Goal: Task Accomplishment & Management: Manage account settings

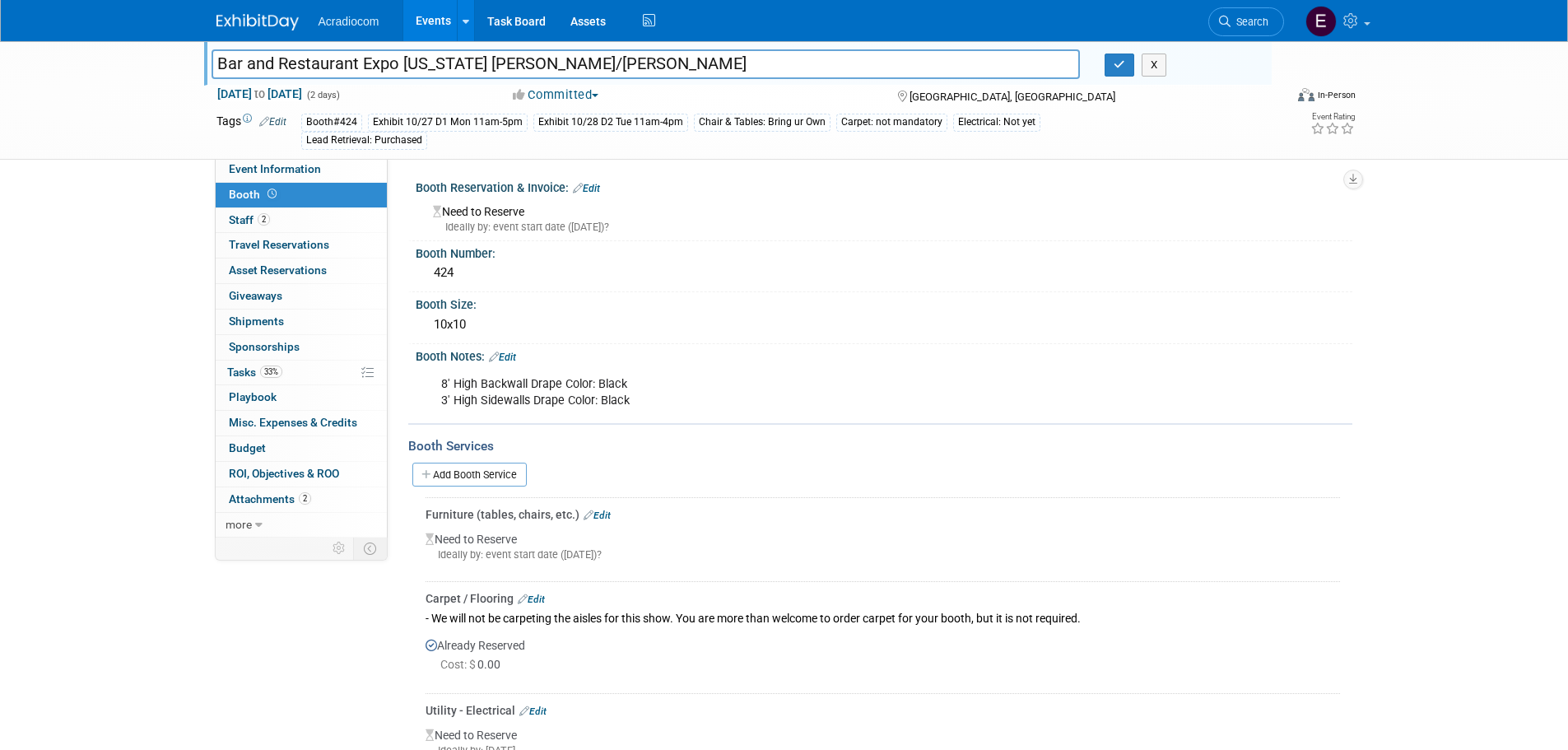
click at [1111, 78] on div "Bar and Restaurant Expo [US_STATE] [PERSON_NAME]/[PERSON_NAME] X" at bounding box center [735, 65] width 1073 height 25
click at [1115, 59] on icon "button" at bounding box center [1119, 64] width 11 height 10
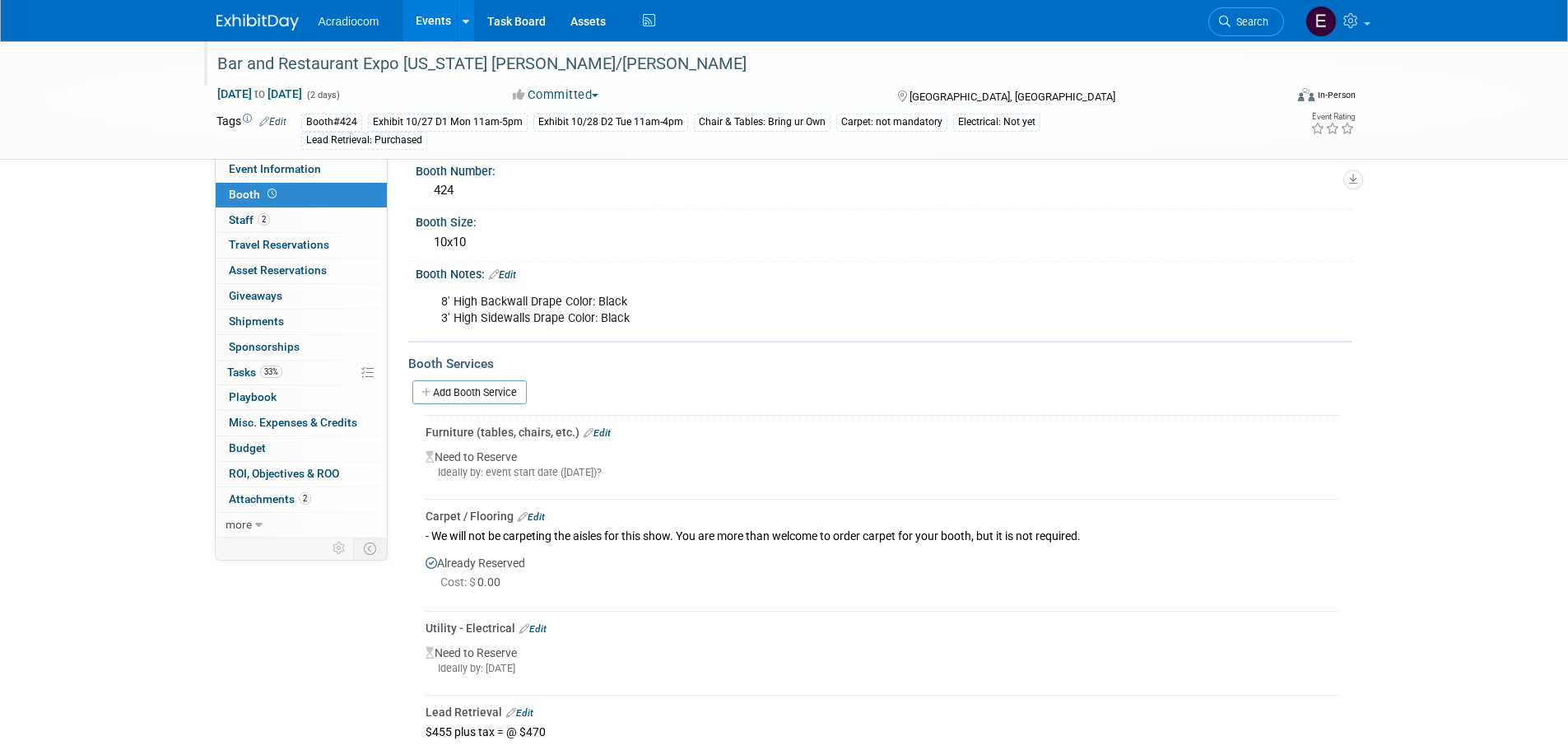
scroll to position [165, 0]
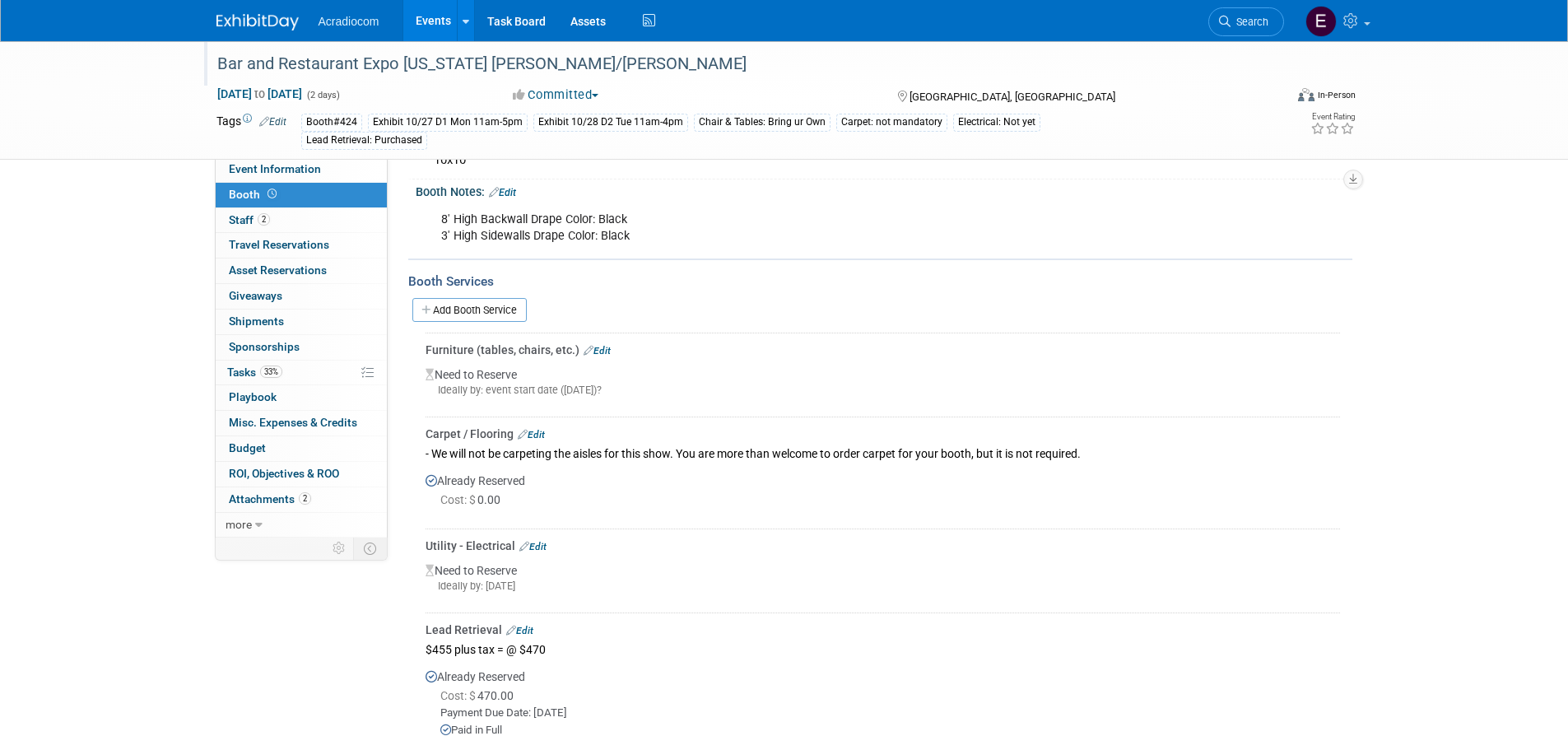
click at [539, 542] on link "Edit" at bounding box center [534, 547] width 27 height 11
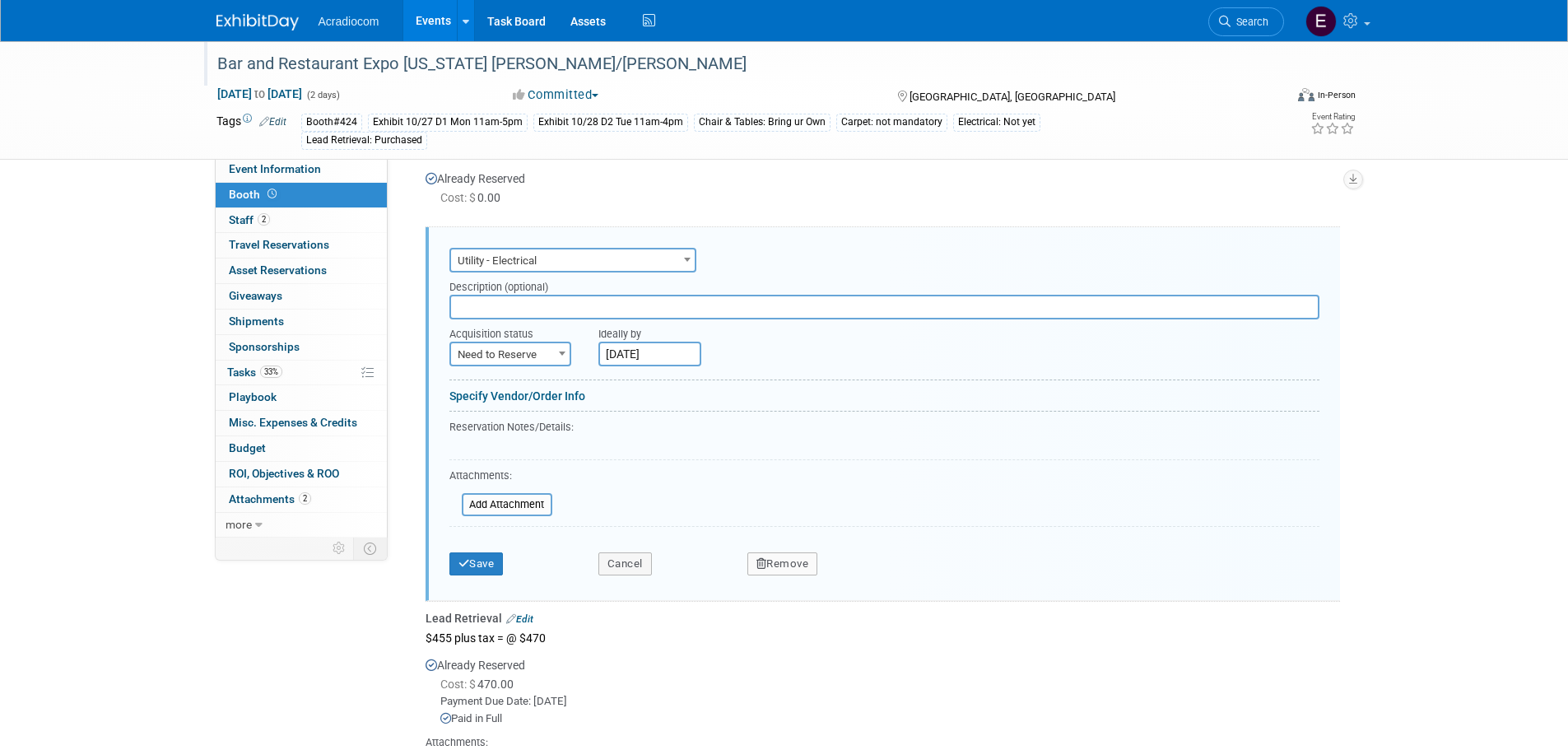
scroll to position [493, 0]
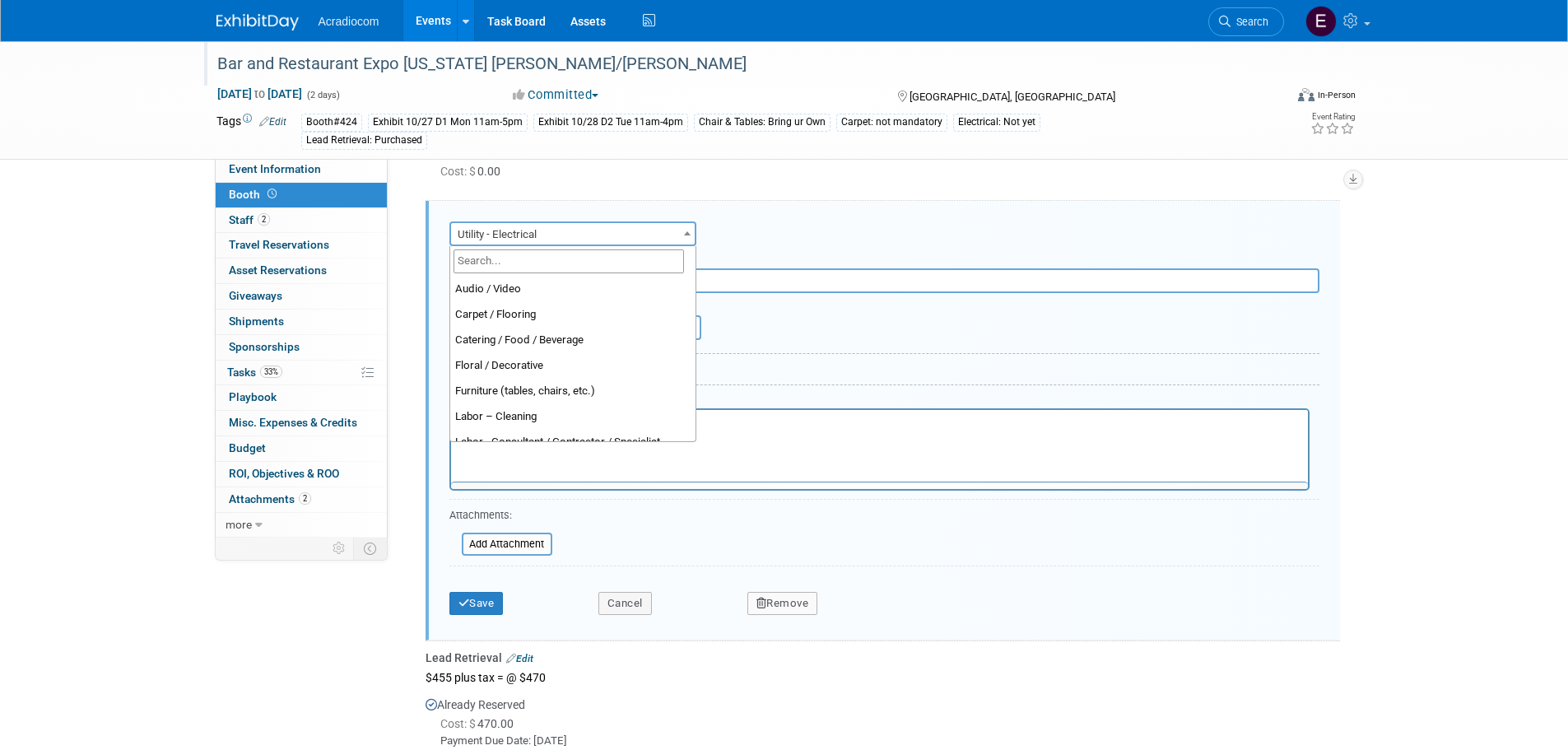
click at [576, 226] on span "Utility - Electrical" at bounding box center [573, 234] width 244 height 23
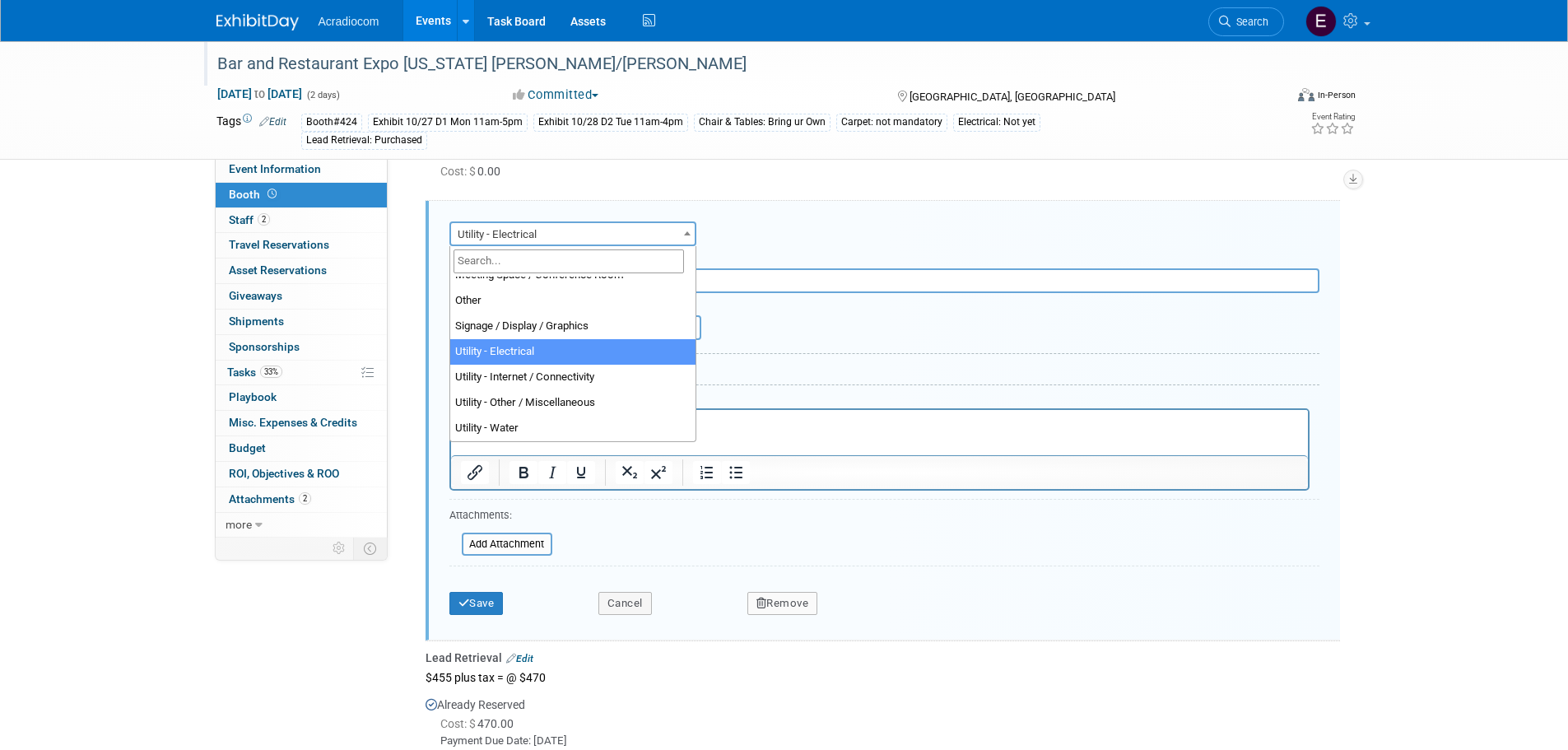
scroll to position [0, 0]
click at [566, 244] on span "Utility - Electrical" at bounding box center [573, 234] width 244 height 23
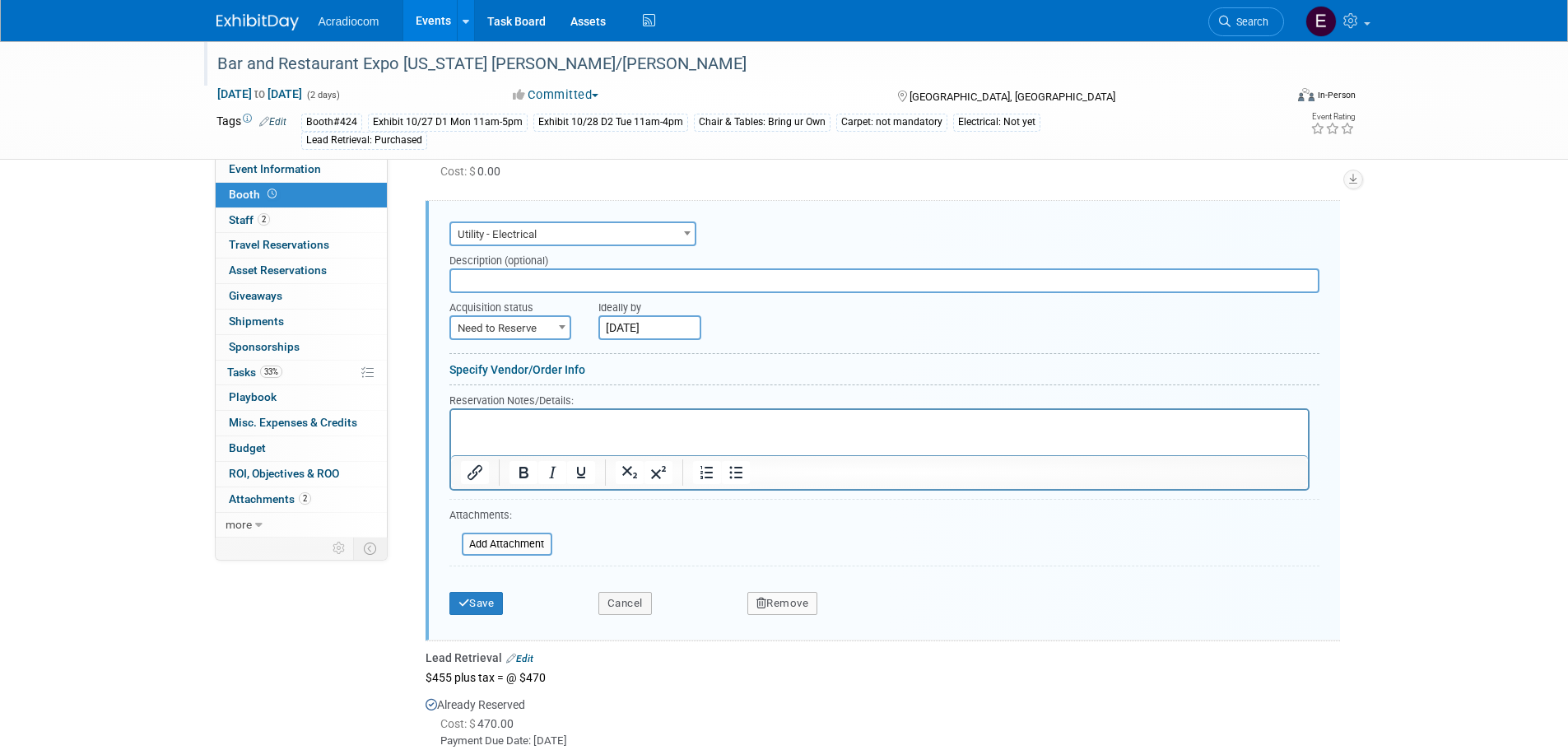
click at [549, 327] on span "Need to Reserve" at bounding box center [510, 329] width 118 height 23
select select "2"
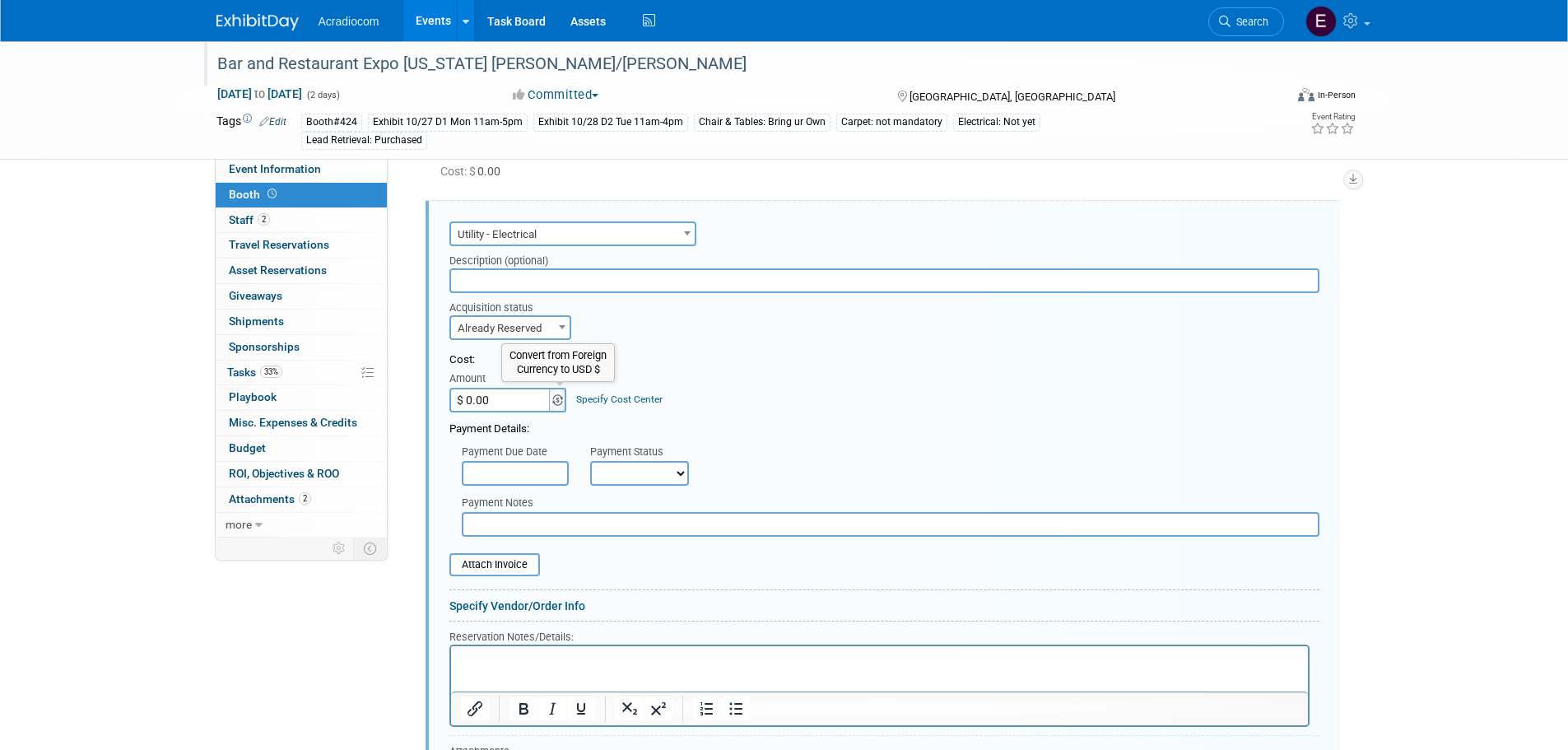
click at [565, 400] on span at bounding box center [558, 400] width 18 height 25
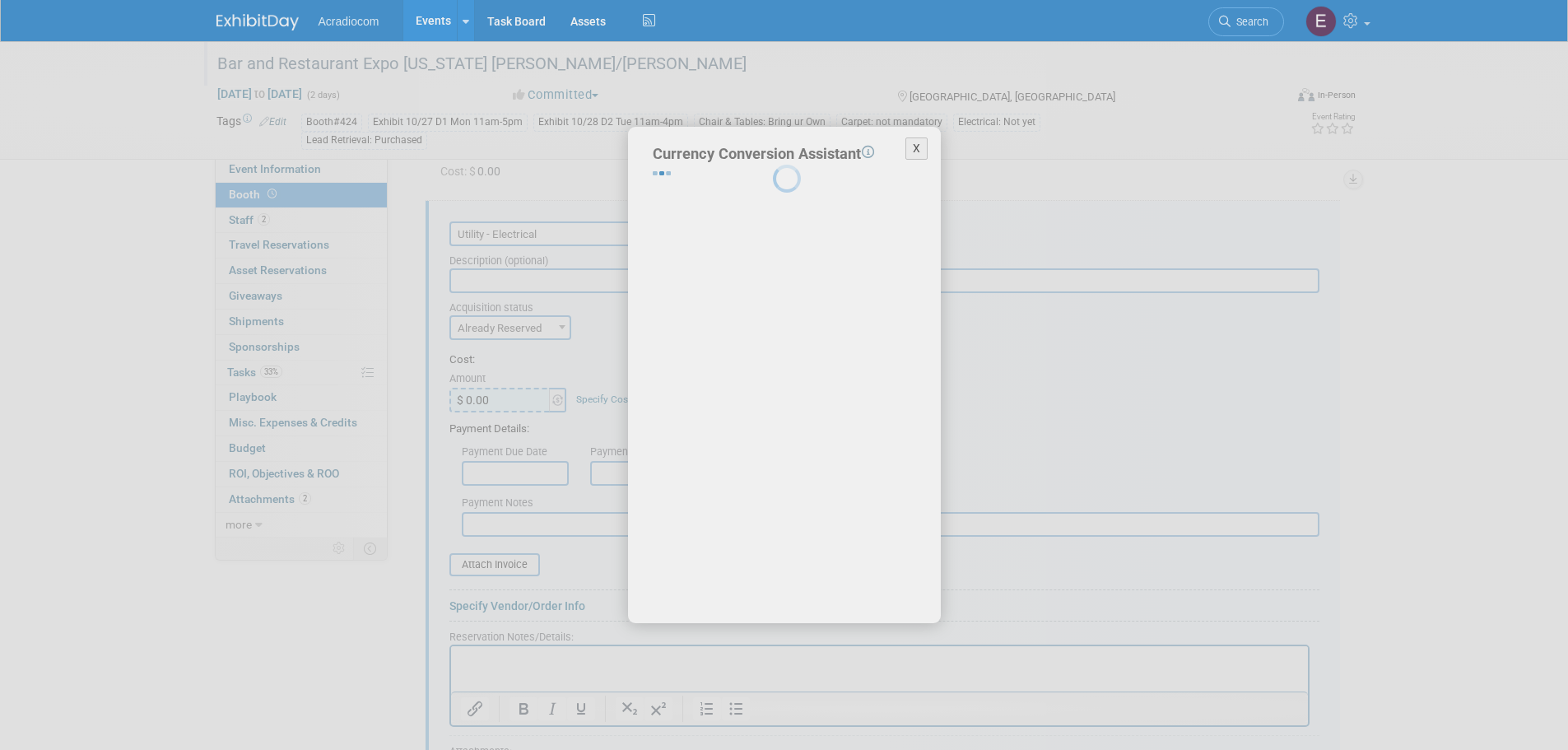
click at [526, 403] on div "X Currency Conversion Assistant Transaction Date (UTC) [DATE] Loading Rates Con…" at bounding box center [785, 375] width 741 height 497
select select "2"
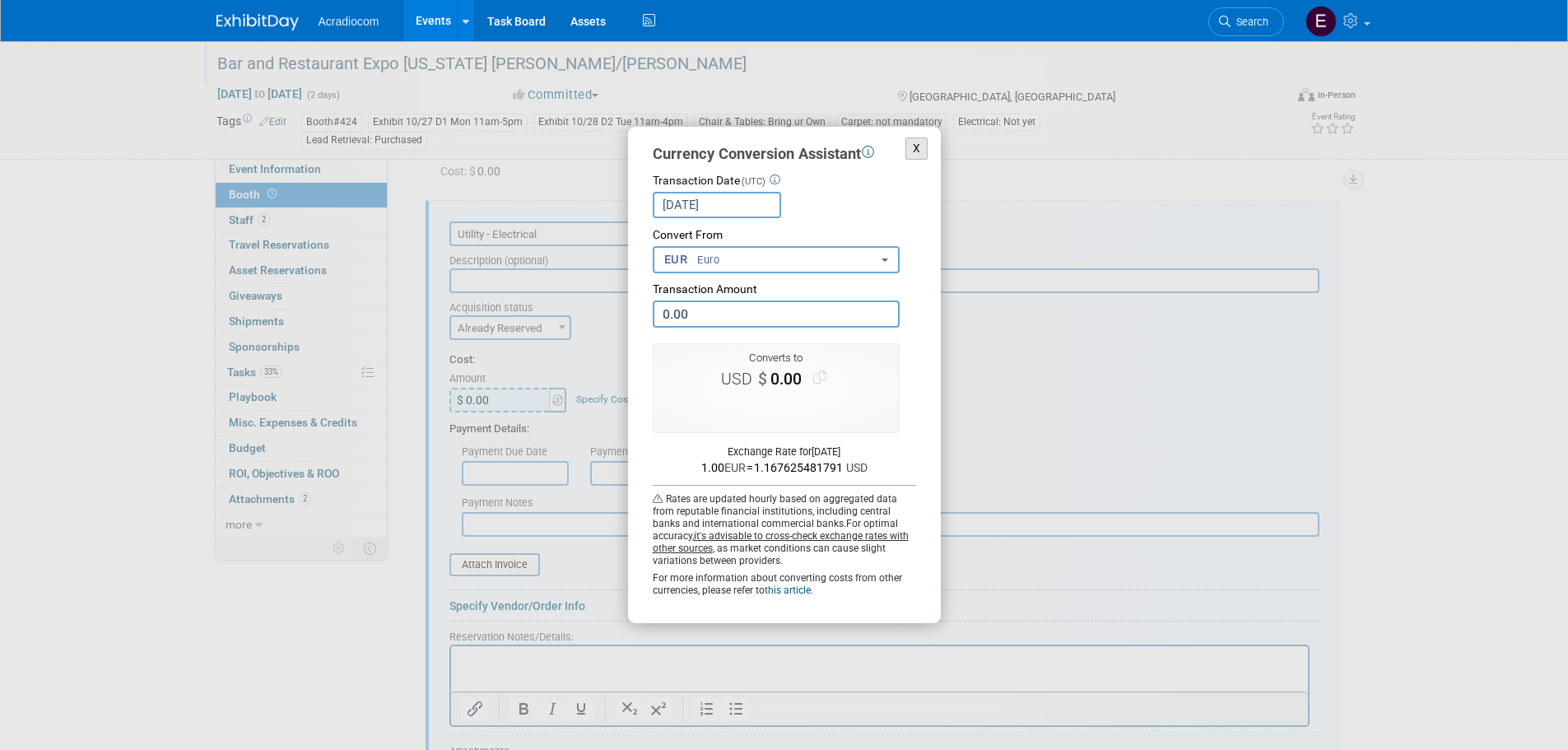
click at [918, 147] on button "X" at bounding box center [917, 148] width 23 height 22
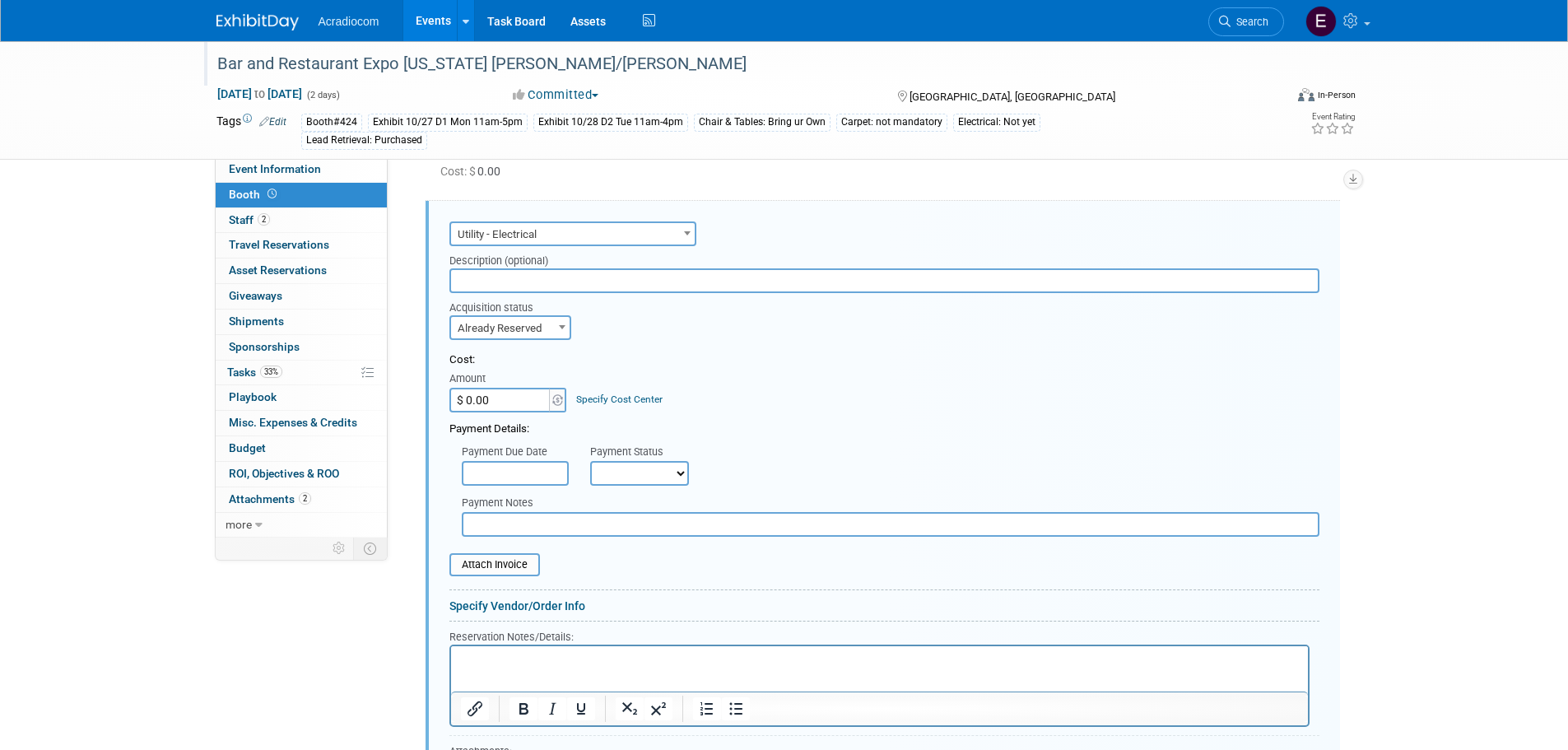
click at [506, 402] on input "$ 0.00" at bounding box center [501, 400] width 103 height 25
click at [505, 404] on input "$ 0.00" at bounding box center [501, 400] width 103 height 25
type input "$ 130.00"
click at [493, 475] on input "text" at bounding box center [515, 473] width 107 height 25
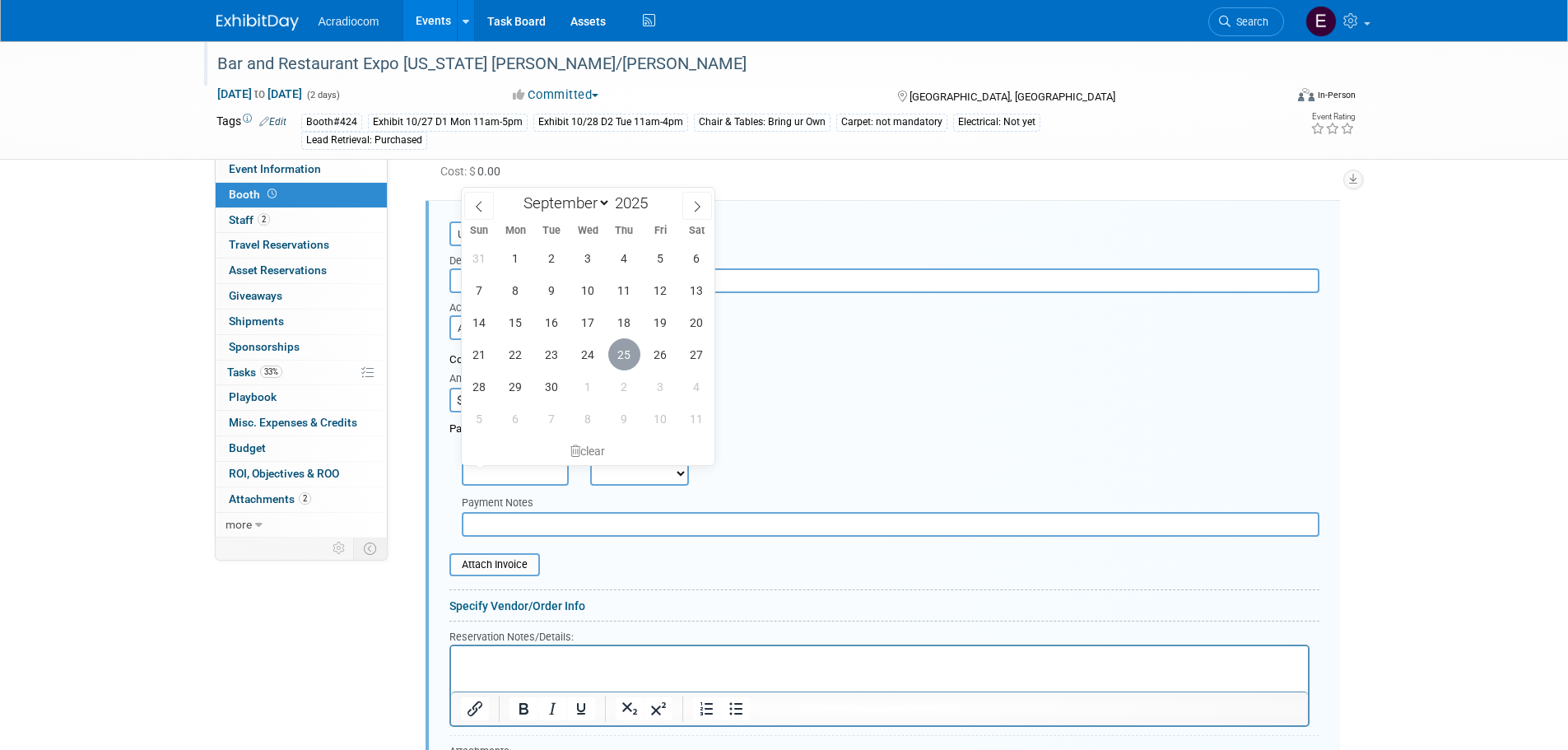
click at [625, 343] on span "25" at bounding box center [624, 354] width 32 height 32
type input "[DATE]"
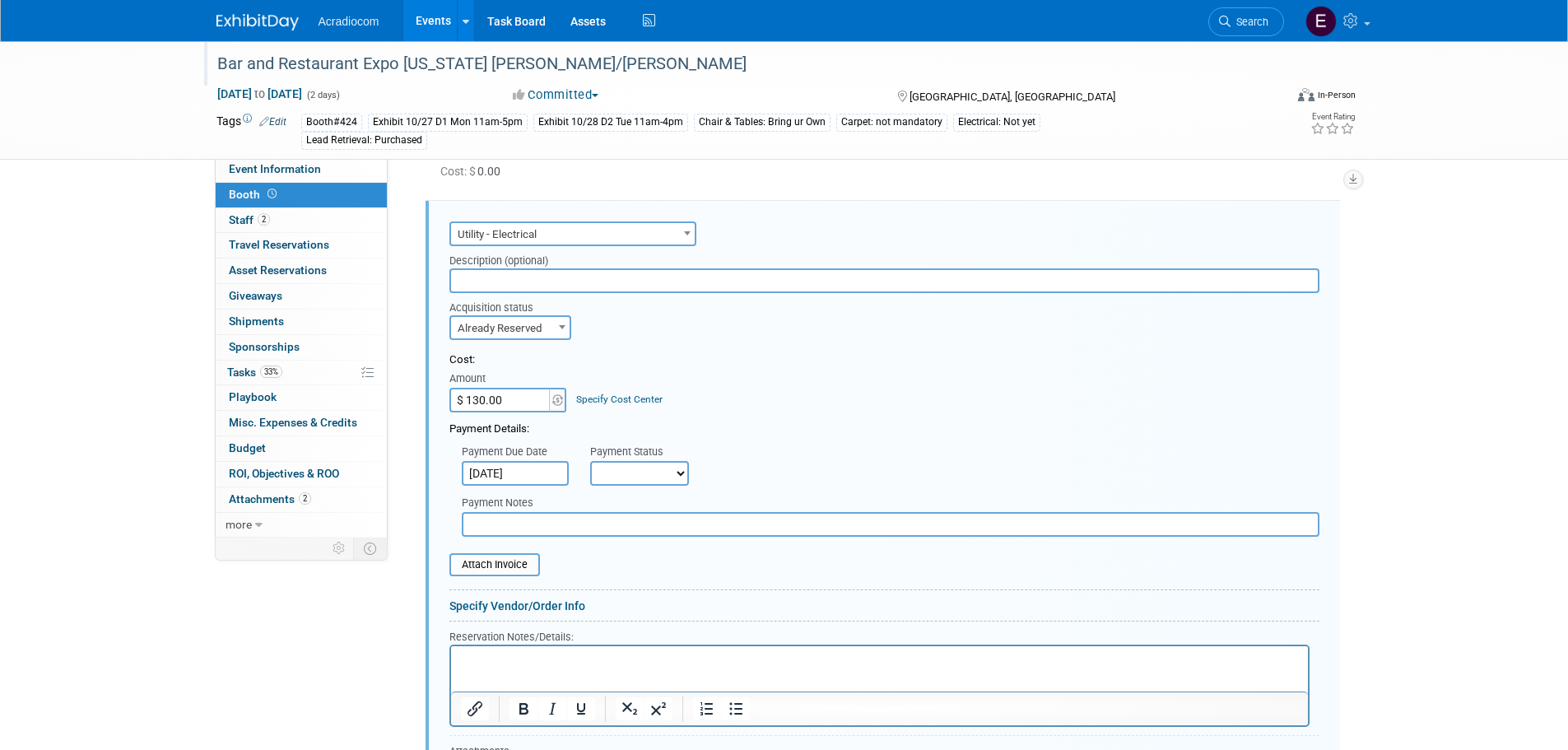
click at [627, 471] on select "Not Paid Yet Partially Paid Paid in Full" at bounding box center [639, 473] width 99 height 25
select select "1"
click at [590, 461] on select "Not Paid Yet Partially Paid Paid in Full" at bounding box center [639, 473] width 99 height 25
click at [503, 566] on input "file" at bounding box center [440, 565] width 196 height 20
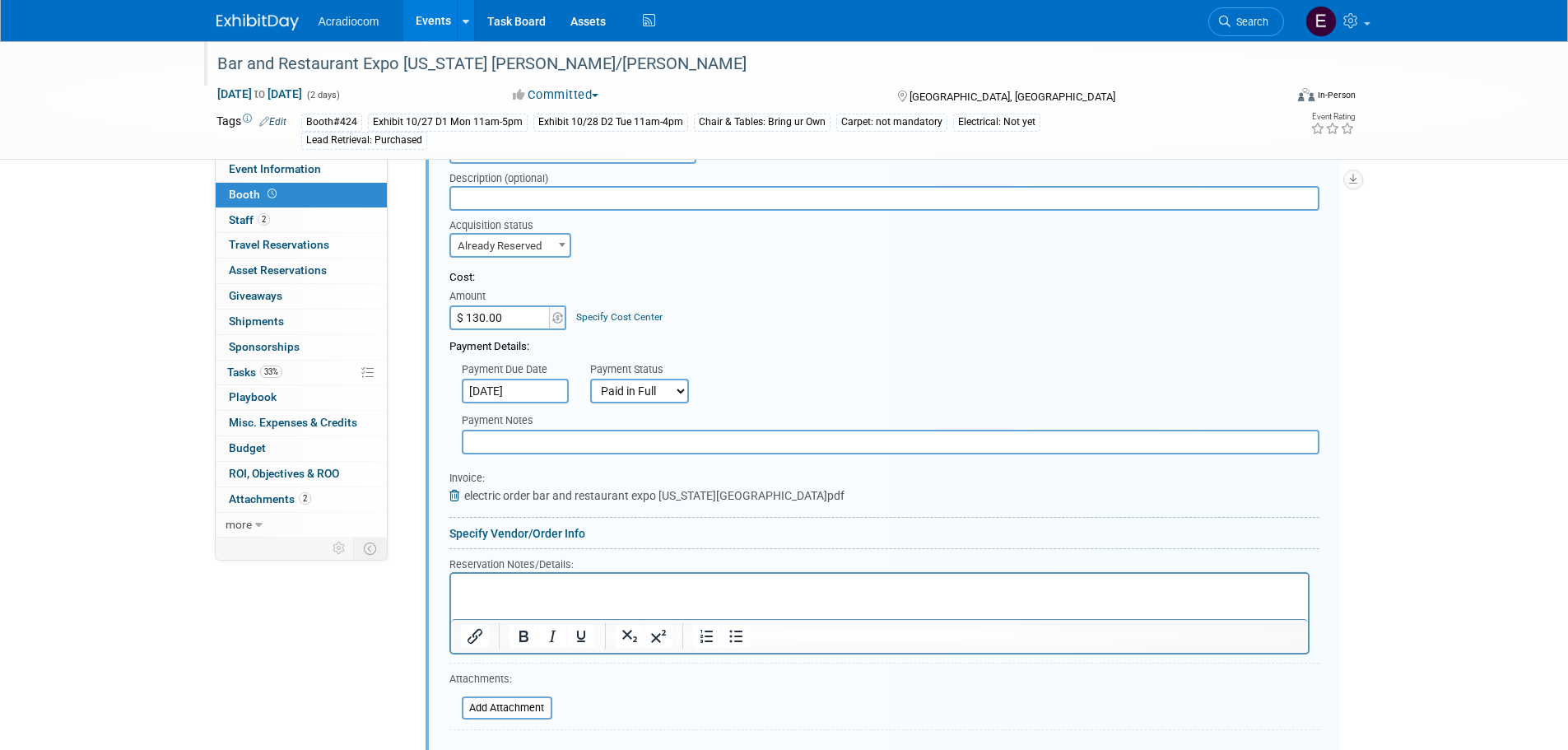
scroll to position [741, 0]
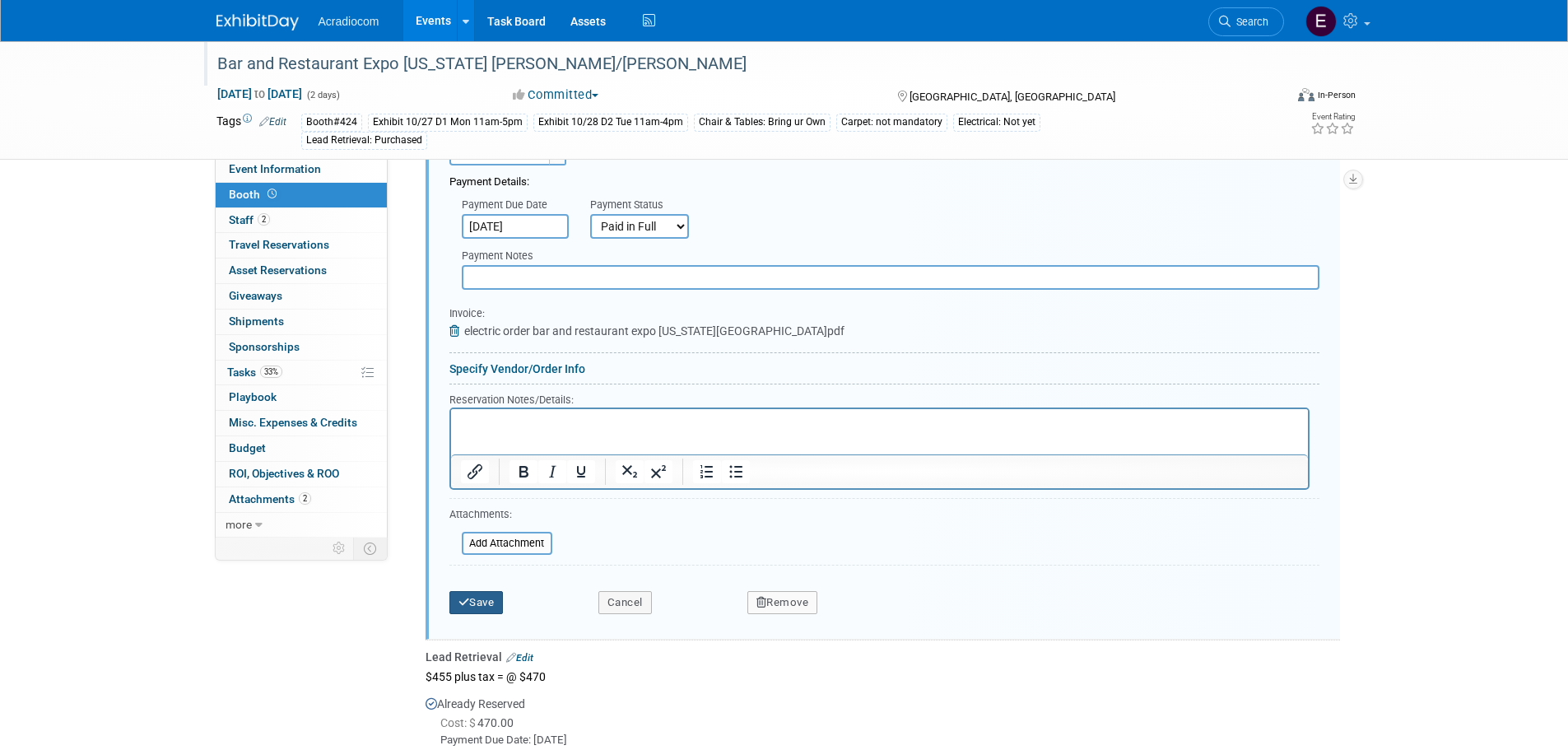
click at [497, 604] on button "Save" at bounding box center [476, 602] width 54 height 23
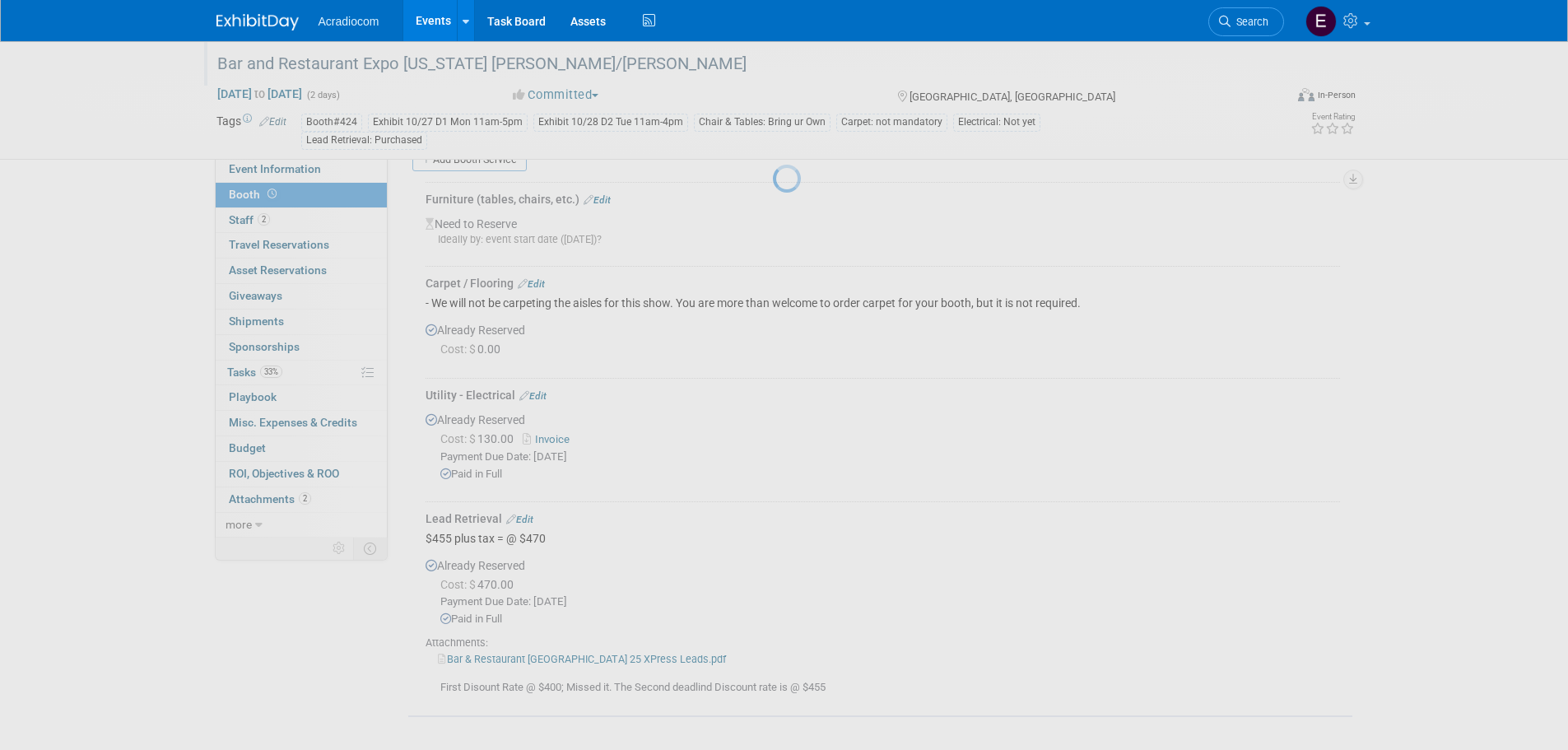
scroll to position [314, 0]
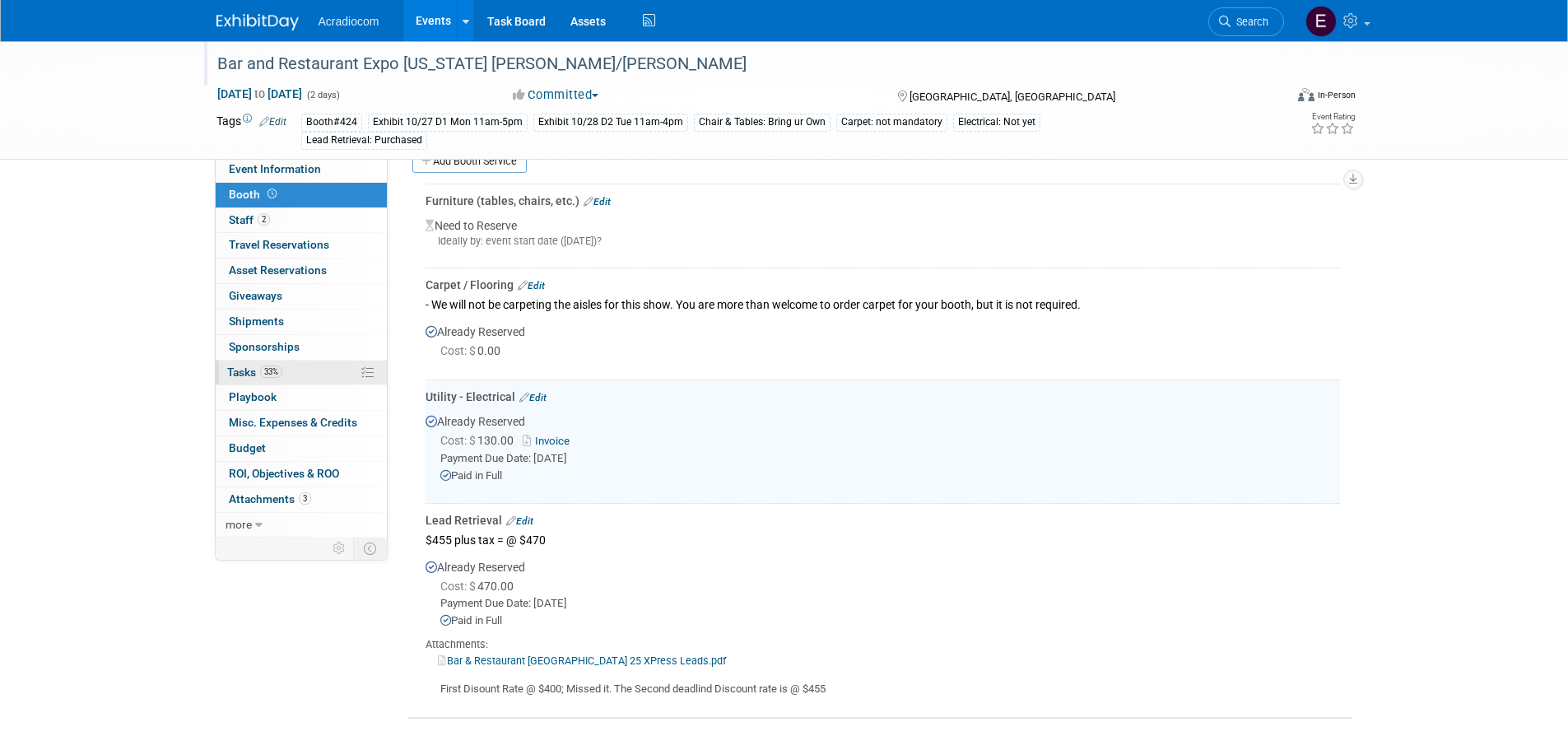
click at [276, 366] on span "33%" at bounding box center [271, 372] width 22 height 12
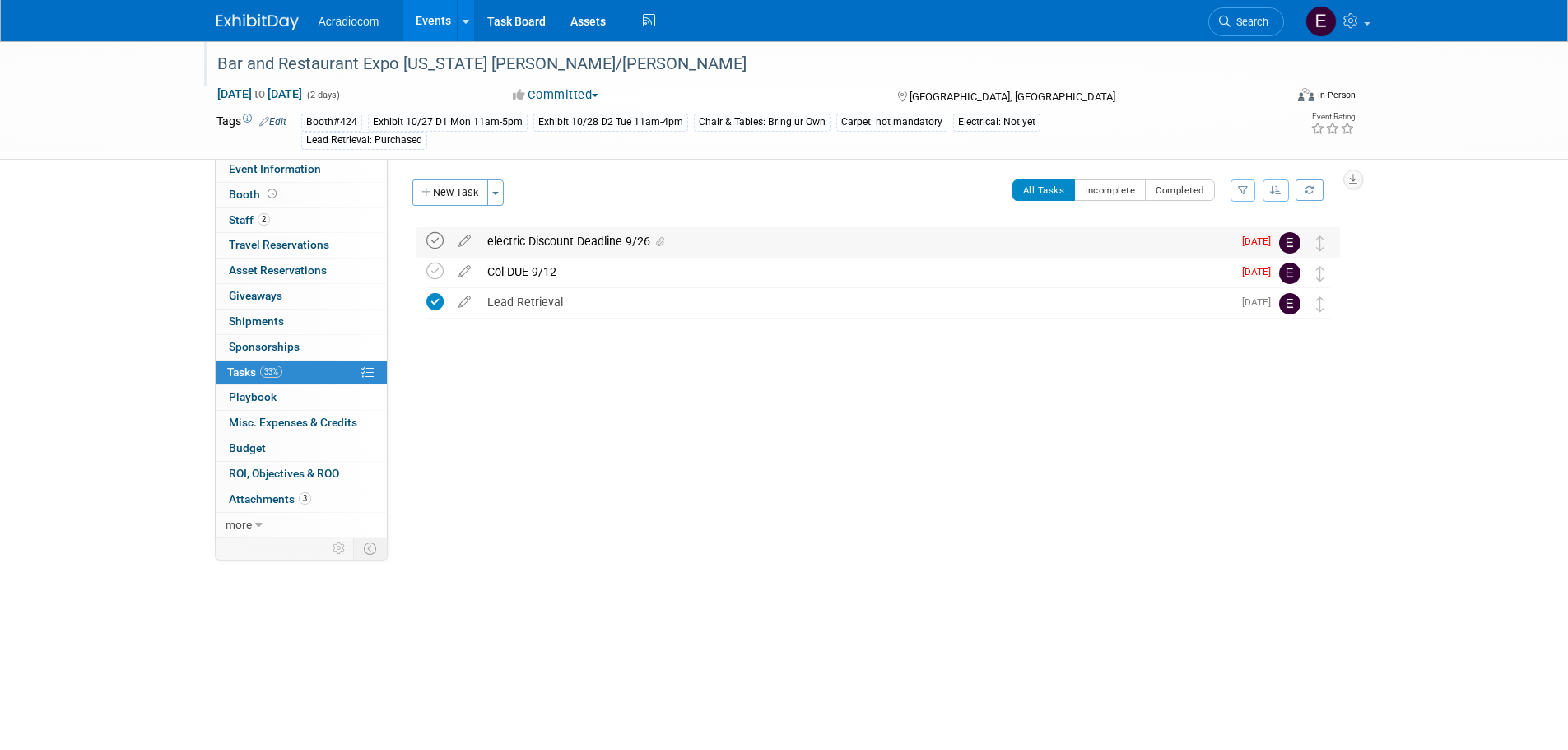
click at [435, 238] on icon at bounding box center [435, 241] width 17 height 17
